Goal: Transaction & Acquisition: Book appointment/travel/reservation

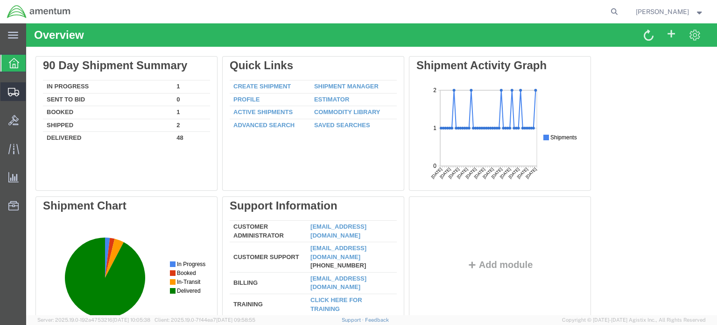
click at [17, 91] on icon at bounding box center [13, 92] width 11 height 8
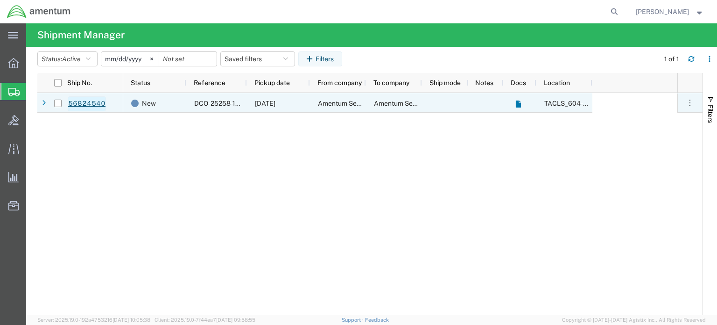
click at [83, 102] on link "56824540" at bounding box center [87, 103] width 38 height 15
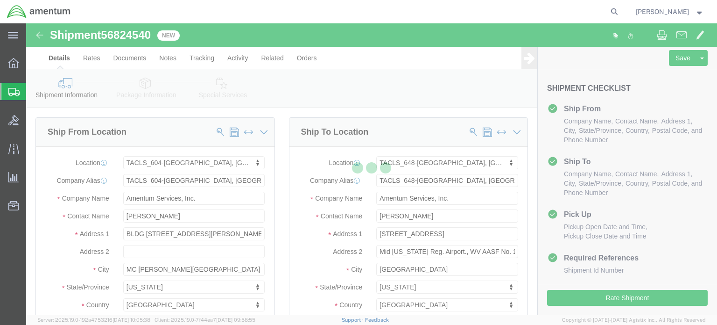
select select "42709"
select select "42723"
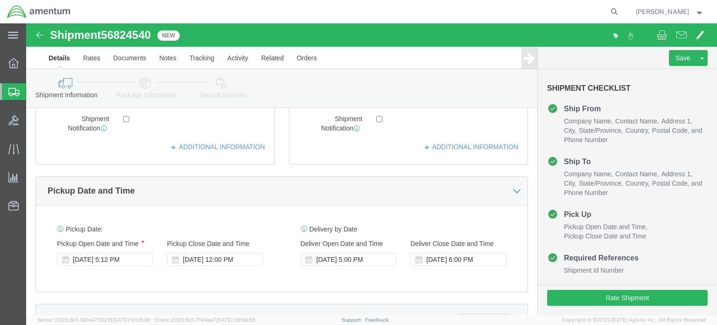
scroll to position [280, 0]
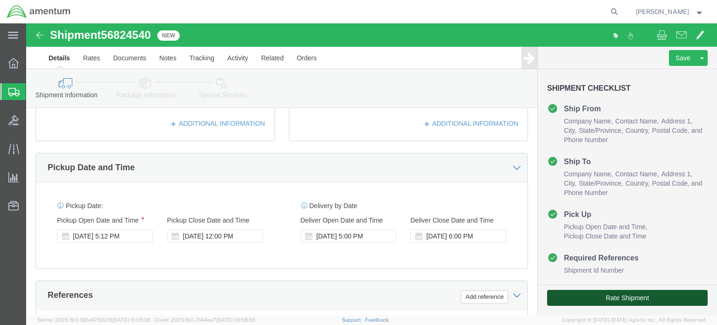
click button "Rate Shipment"
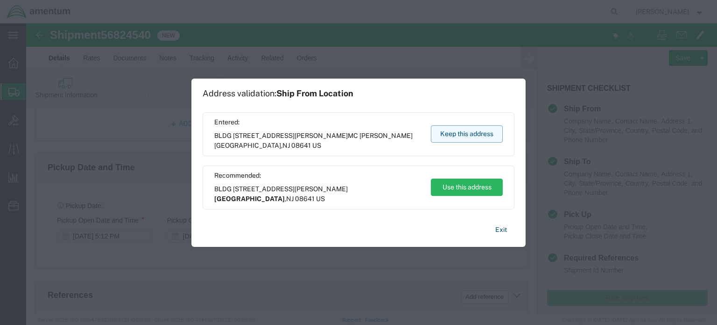
click at [468, 132] on button "Keep this address" at bounding box center [467, 133] width 72 height 17
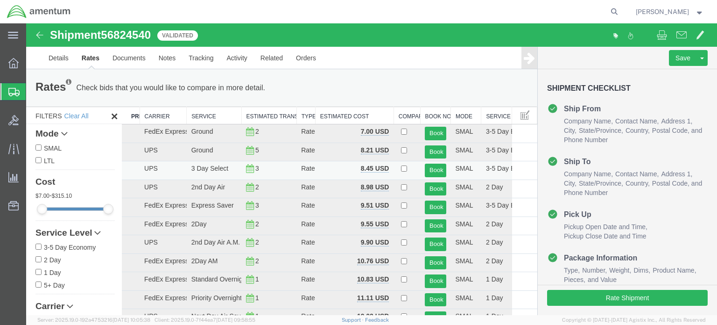
scroll to position [47, 0]
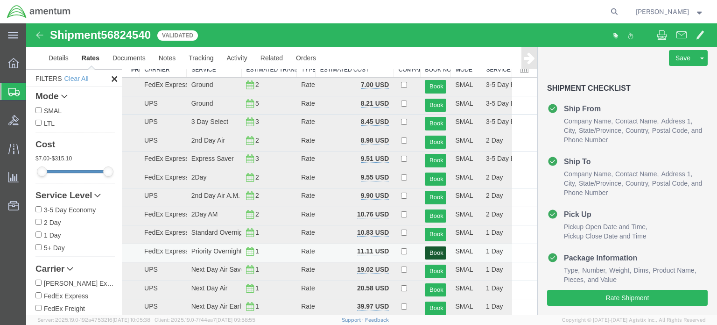
click at [431, 248] on button "Book" at bounding box center [435, 253] width 21 height 14
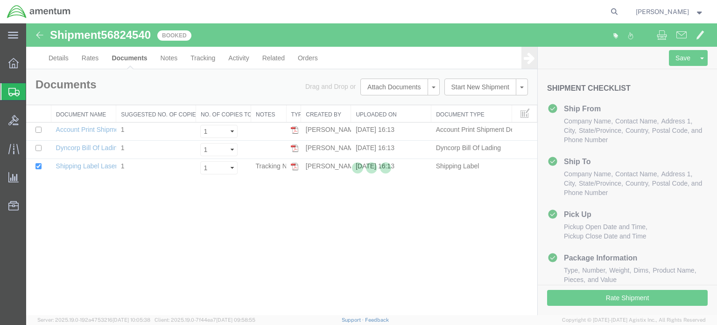
scroll to position [0, 0]
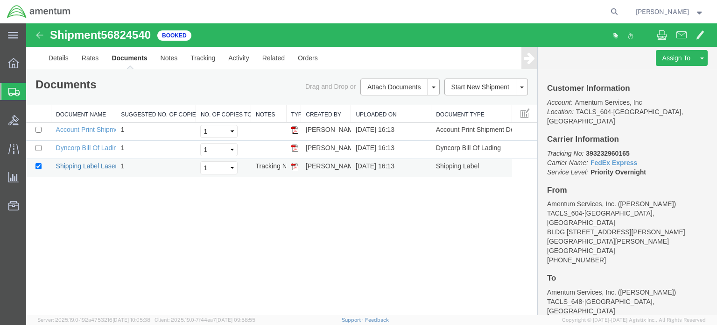
click at [83, 162] on link "Shipping Label Laser" at bounding box center [87, 165] width 62 height 7
